Goal: Task Accomplishment & Management: Manage account settings

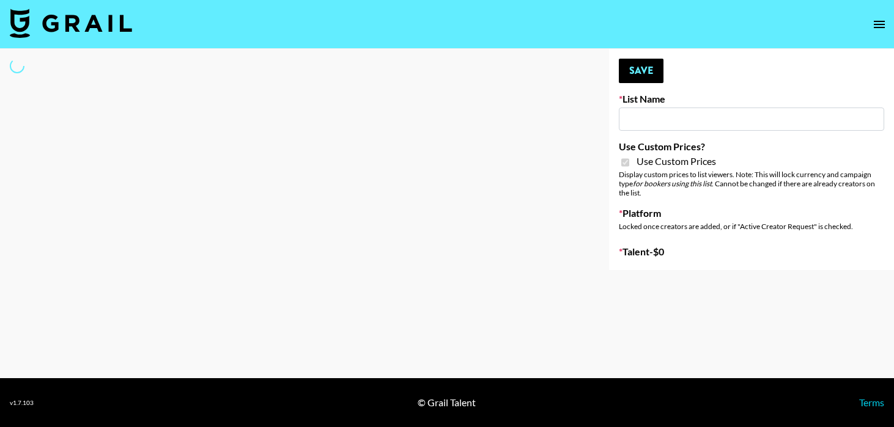
type input "Amaxy Beauty"
checkbox input "true"
select select "Brand"
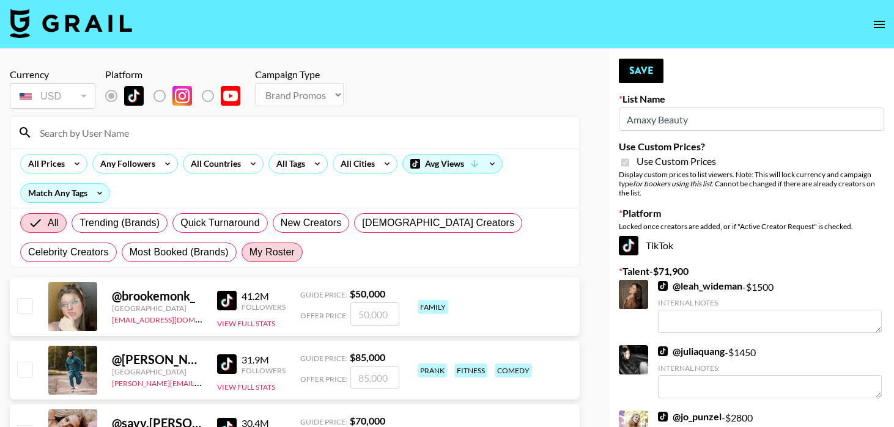
click at [249, 253] on span "My Roster" at bounding box center [271, 252] width 45 height 15
click at [249, 252] on input "My Roster" at bounding box center [249, 252] width 0 height 0
radio input "true"
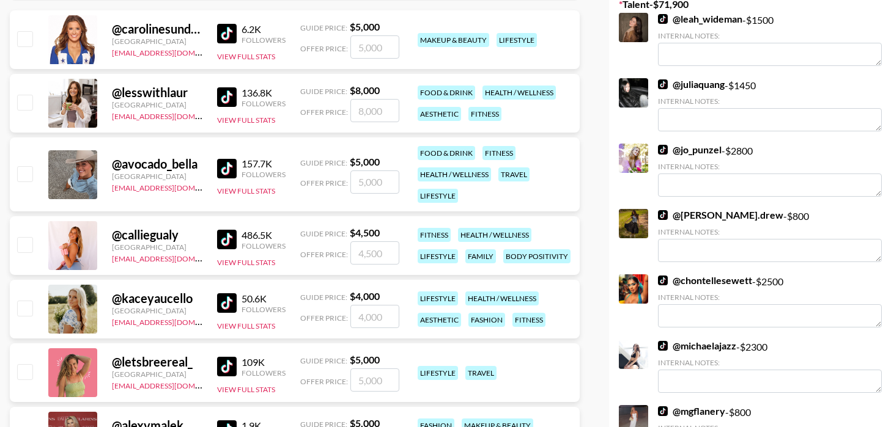
scroll to position [268, 0]
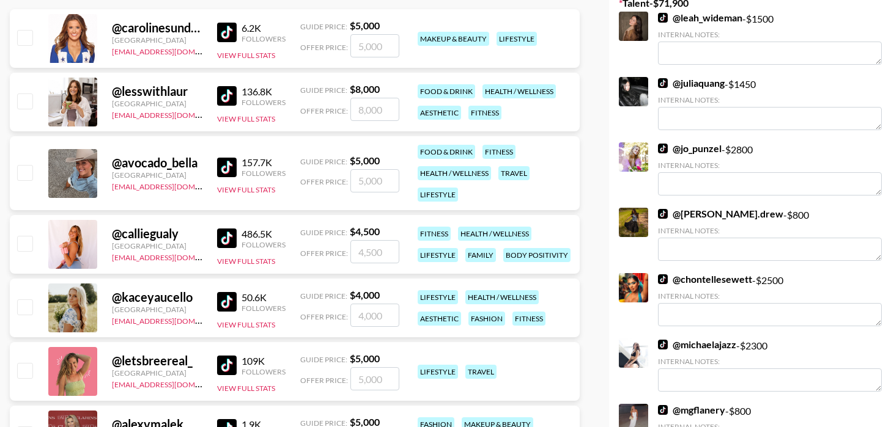
click at [29, 303] on input "checkbox" at bounding box center [24, 307] width 15 height 15
checkbox input "true"
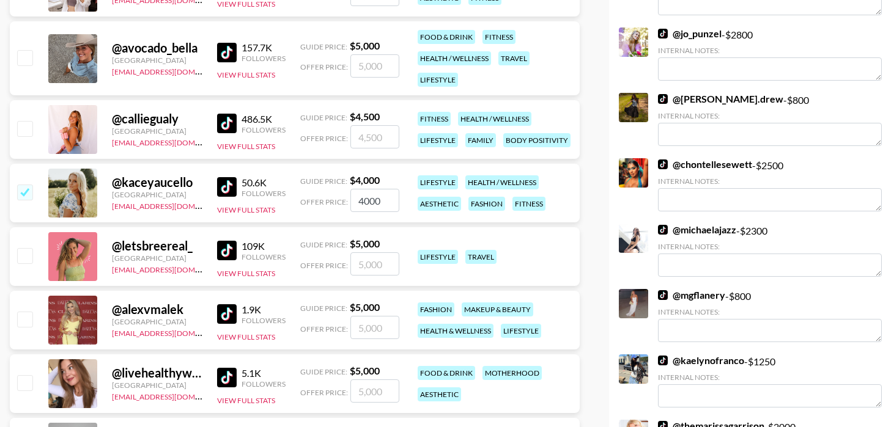
scroll to position [381, 0]
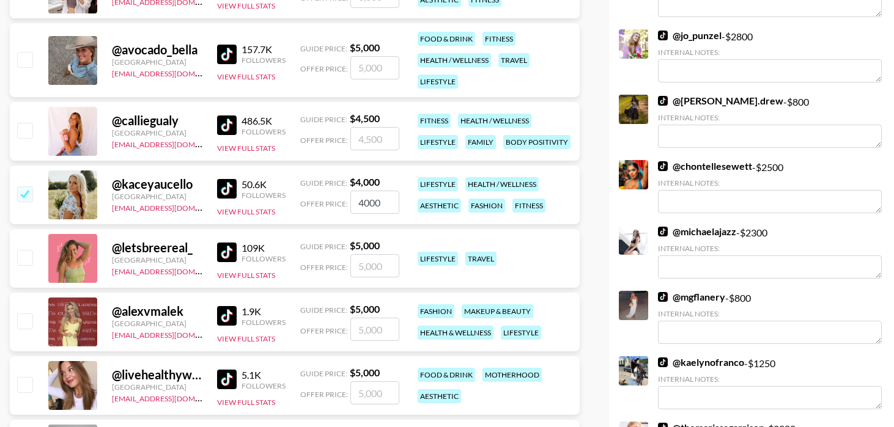
click at [380, 202] on input "4000" at bounding box center [374, 202] width 49 height 23
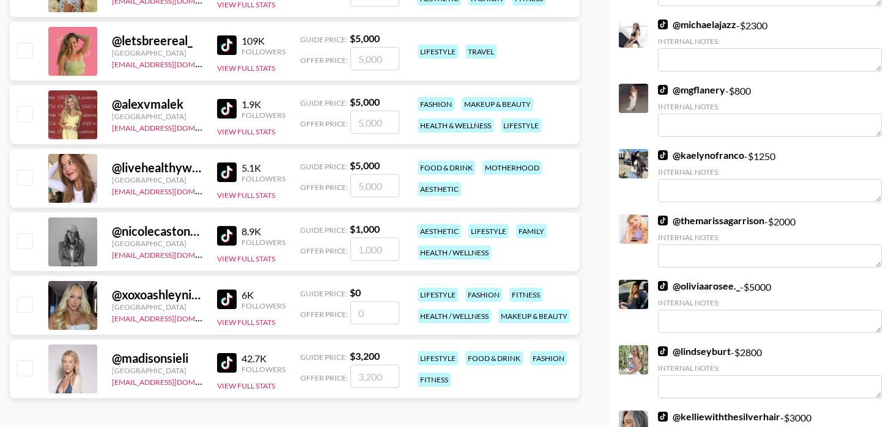
scroll to position [588, 0]
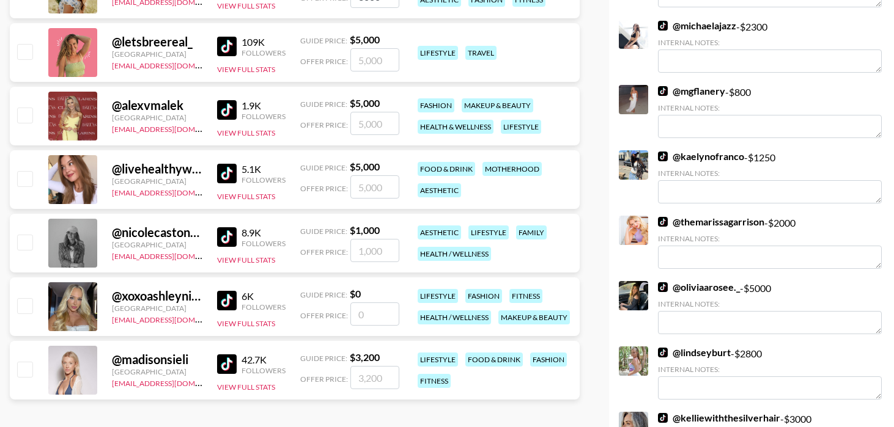
type input "3000"
click at [28, 246] on input "checkbox" at bounding box center [24, 242] width 15 height 15
checkbox input "true"
type input "1000"
click at [27, 372] on input "checkbox" at bounding box center [24, 369] width 15 height 15
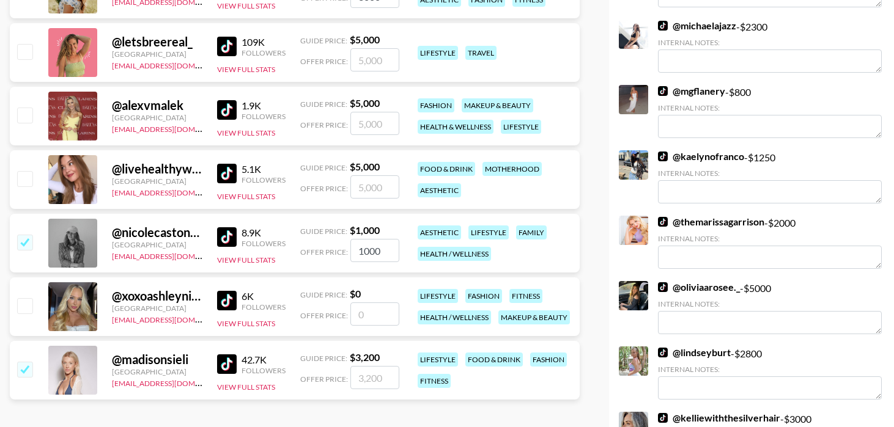
checkbox input "true"
type input "3200"
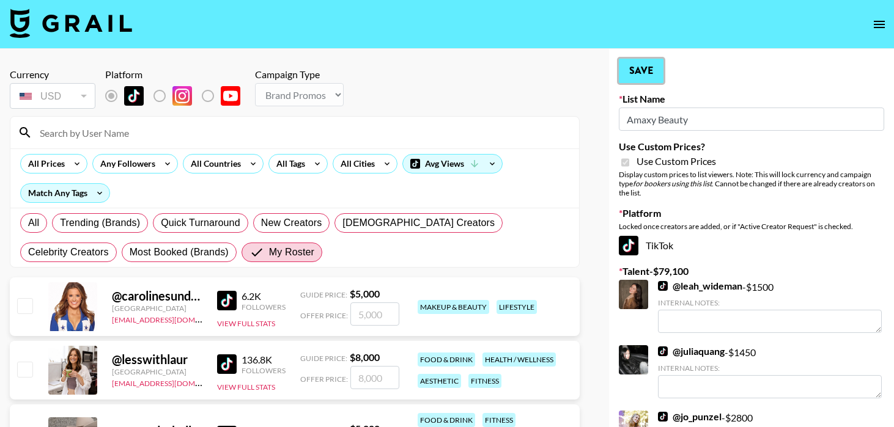
click at [636, 69] on button "Save" at bounding box center [641, 71] width 45 height 24
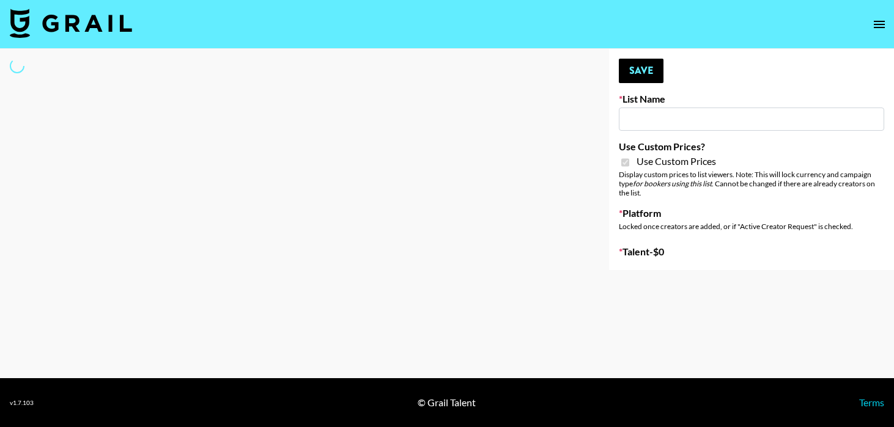
type input "Sleep & Glow"
checkbox input "true"
select select "Brand"
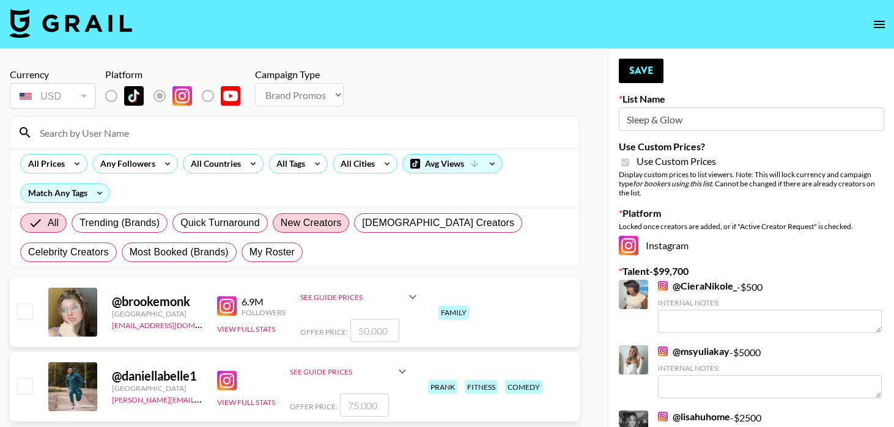
click at [312, 218] on span "New Creators" at bounding box center [311, 223] width 61 height 15
click at [281, 223] on input "New Creators" at bounding box center [281, 223] width 0 height 0
radio input "true"
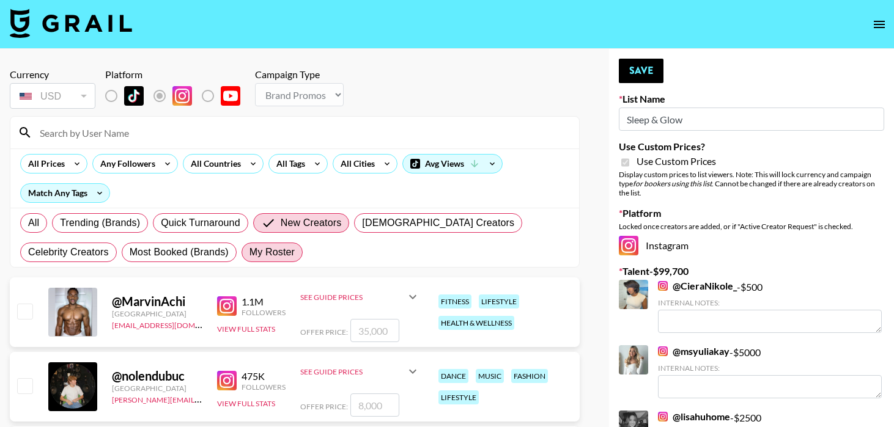
click at [249, 256] on span "My Roster" at bounding box center [271, 252] width 45 height 15
click at [249, 252] on input "My Roster" at bounding box center [249, 252] width 0 height 0
radio input "true"
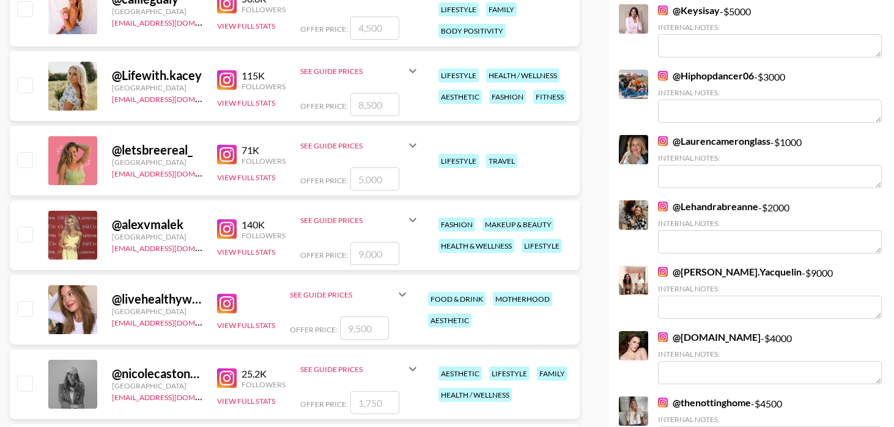
scroll to position [543, 0]
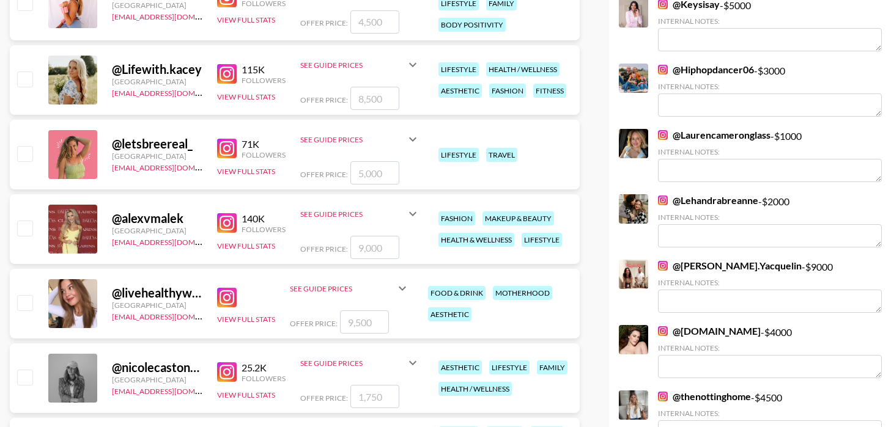
click at [24, 226] on input "checkbox" at bounding box center [24, 228] width 15 height 15
checkbox input "true"
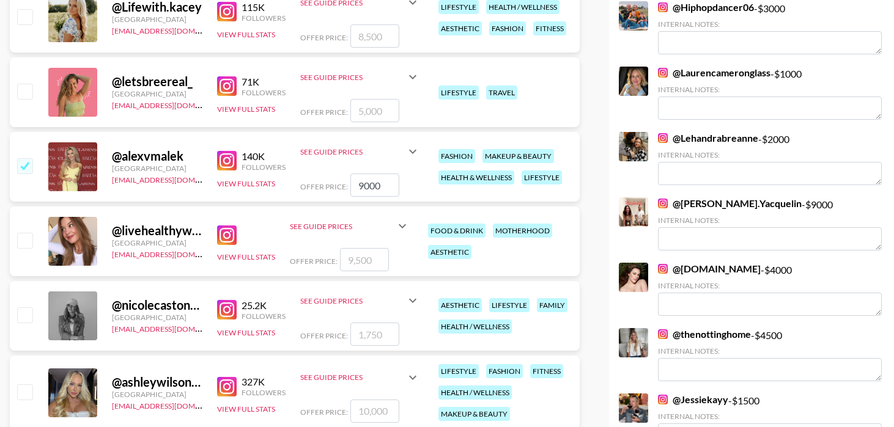
scroll to position [611, 0]
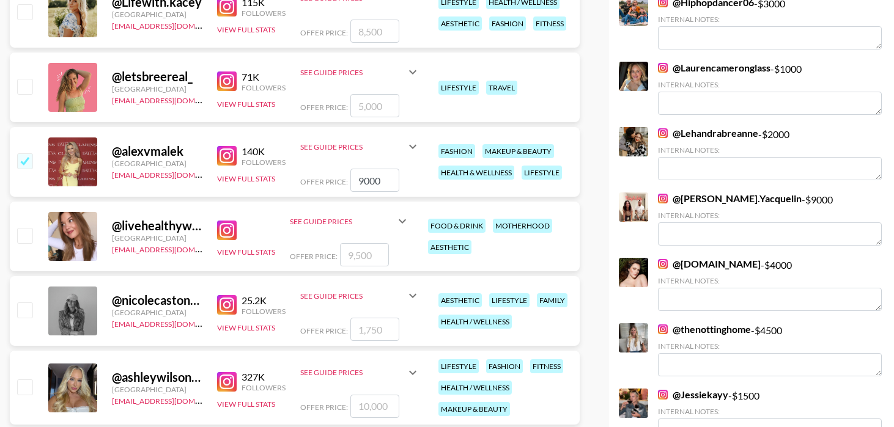
click at [363, 183] on input "9000" at bounding box center [374, 180] width 49 height 23
click at [365, 175] on input "4500" at bounding box center [374, 180] width 49 height 23
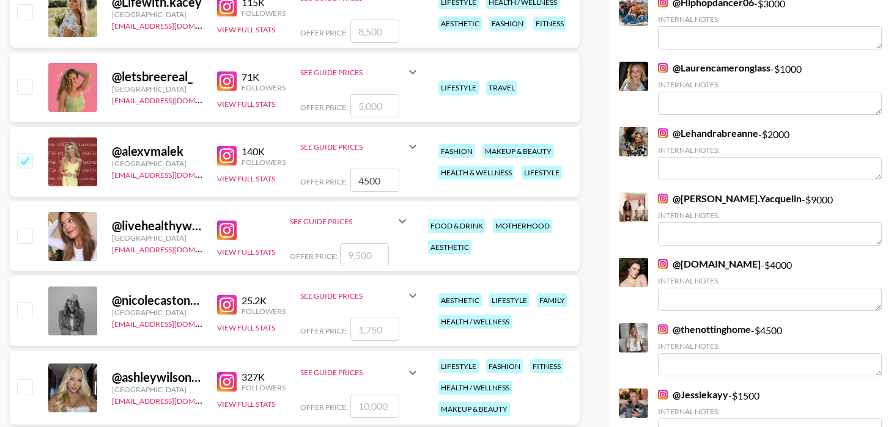
click at [365, 175] on input "4500" at bounding box center [374, 180] width 49 height 23
type input "5000"
click at [21, 241] on input "checkbox" at bounding box center [24, 235] width 15 height 15
checkbox input "true"
click at [366, 258] on input "9500" at bounding box center [364, 254] width 49 height 23
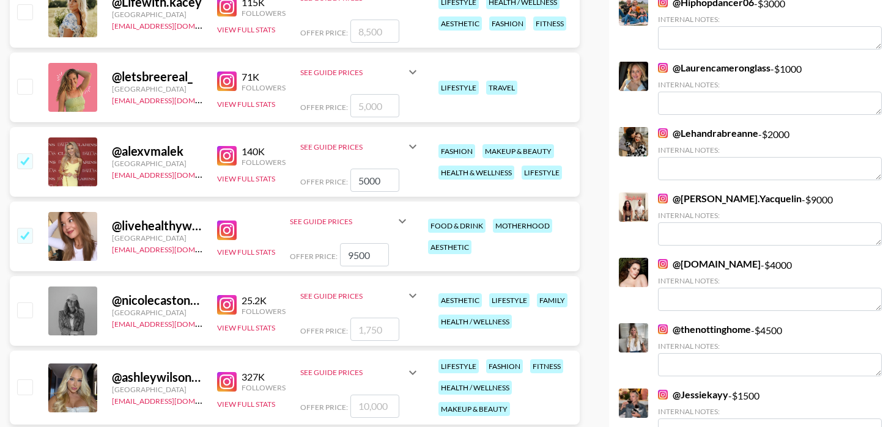
click at [366, 258] on input "9500" at bounding box center [364, 254] width 49 height 23
type input "6"
checkbox input "false"
checkbox input "true"
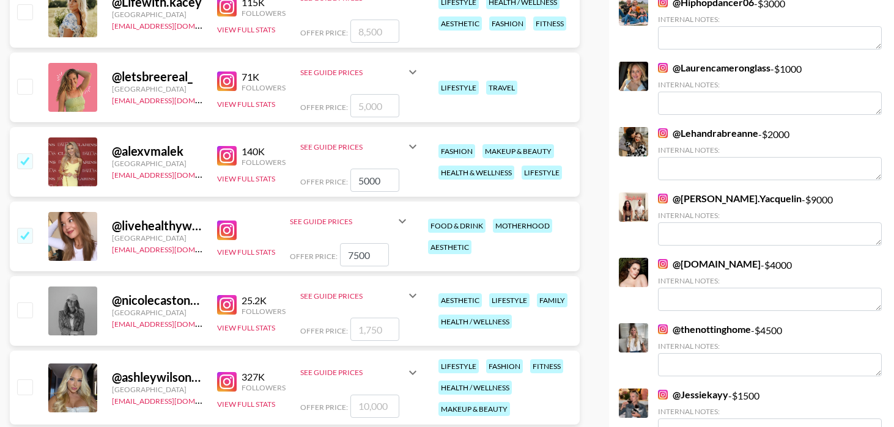
type input "7500"
click at [21, 312] on input "checkbox" at bounding box center [24, 310] width 15 height 15
checkbox input "true"
type input "1750"
click at [370, 334] on input "1750" at bounding box center [374, 329] width 49 height 23
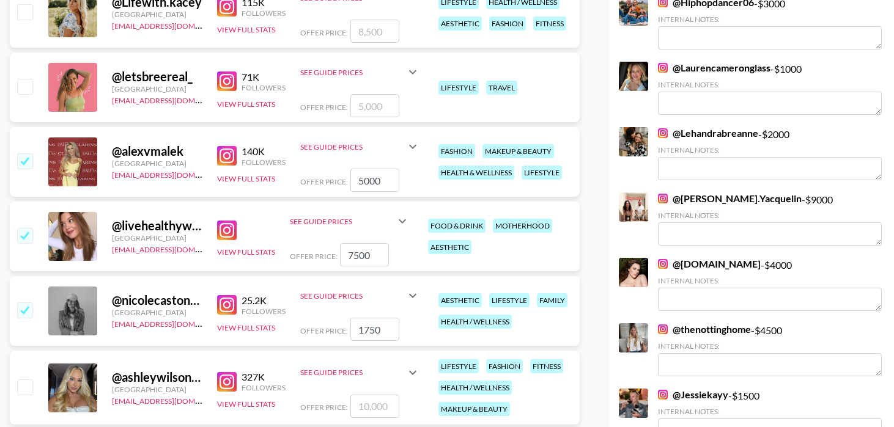
click at [370, 334] on input "1750" at bounding box center [374, 329] width 49 height 23
click at [400, 370] on div "See Guide Prices" at bounding box center [352, 372] width 105 height 9
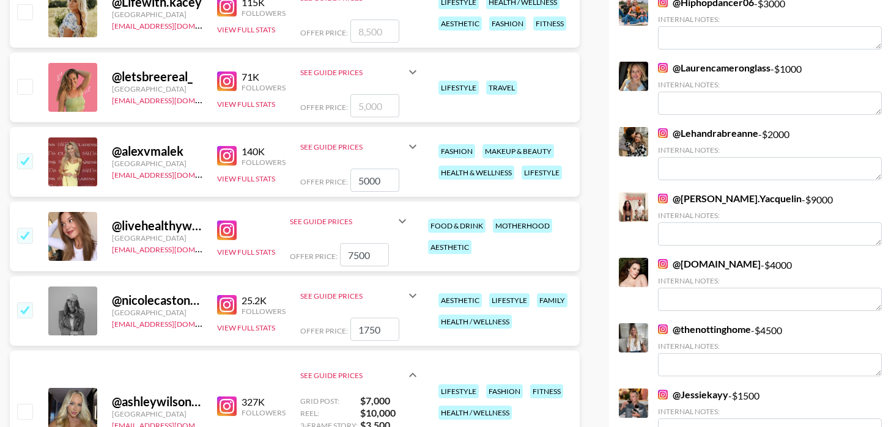
click at [400, 370] on div "See Guide Prices" at bounding box center [360, 375] width 120 height 39
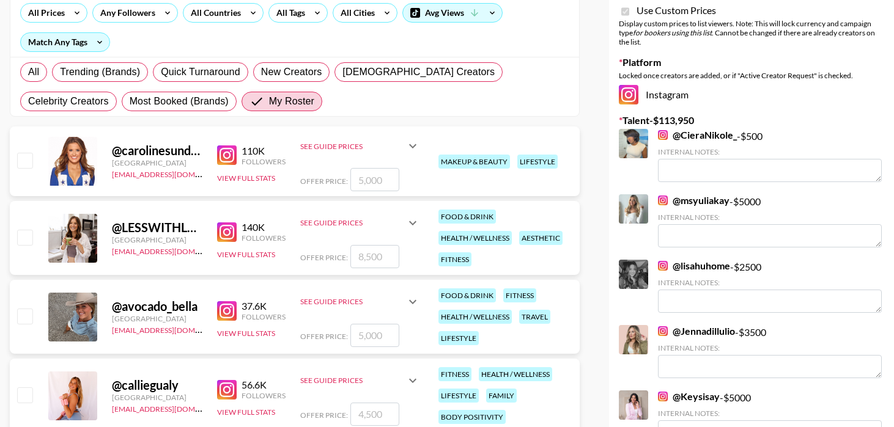
scroll to position [0, 0]
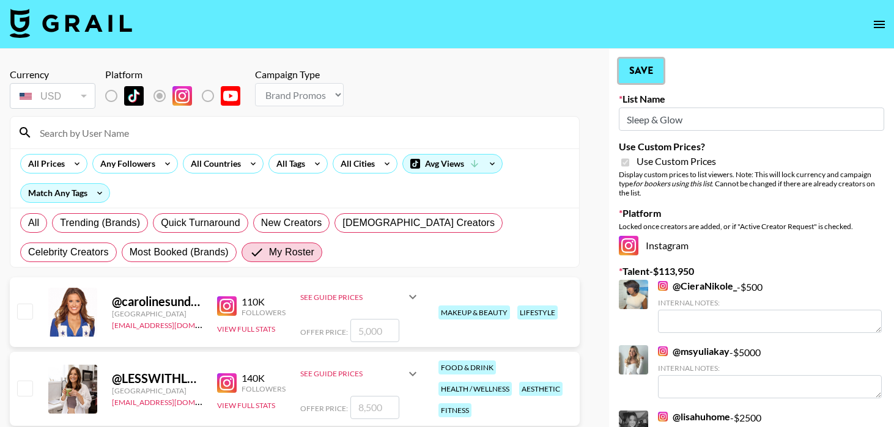
click at [639, 71] on button "Save" at bounding box center [641, 71] width 45 height 24
